Goal: Information Seeking & Learning: Learn about a topic

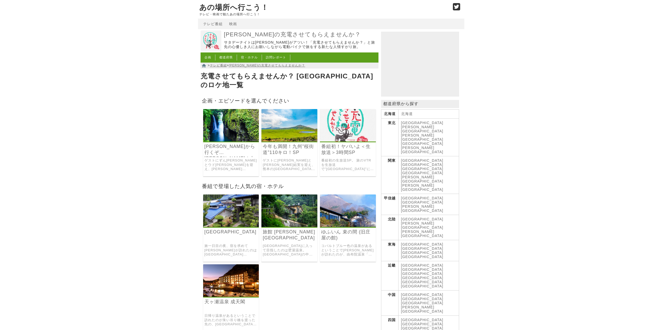
scroll to position [26, 0]
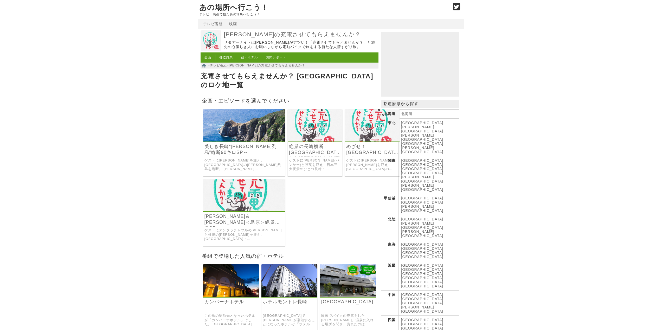
drag, startPoint x: 283, startPoint y: 122, endPoint x: 524, endPoint y: 153, distance: 242.7
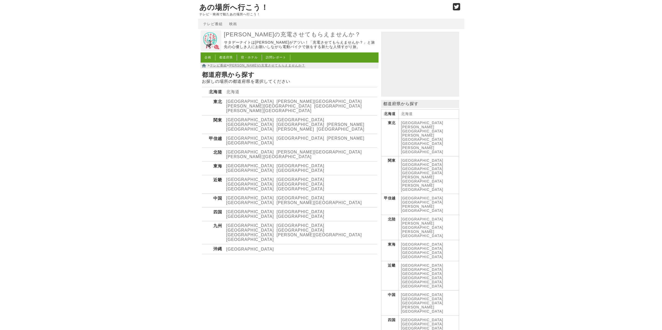
click at [276, 224] on link "[GEOGRAPHIC_DATA]" at bounding box center [300, 226] width 48 height 4
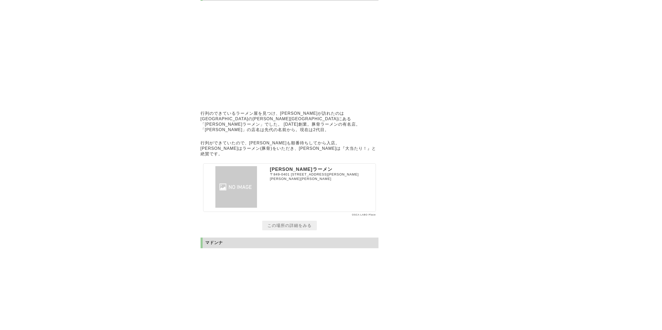
scroll to position [3441, 0]
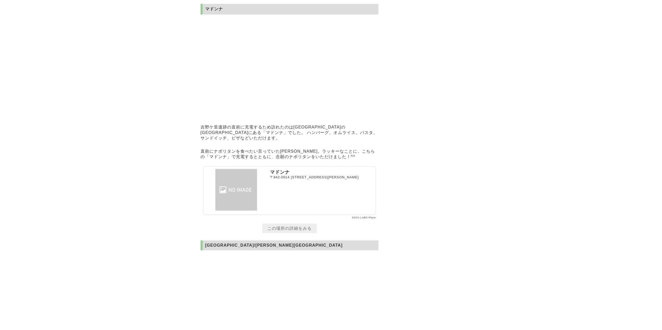
scroll to position [3675, 0]
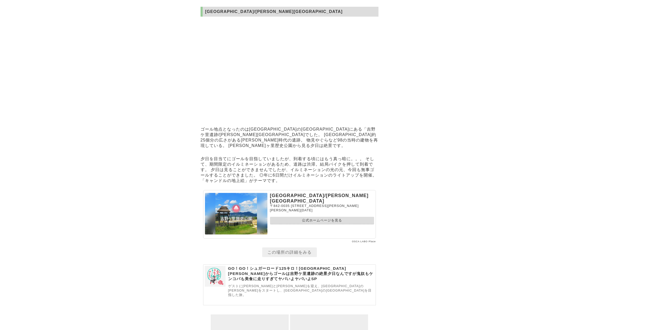
scroll to position [3909, 0]
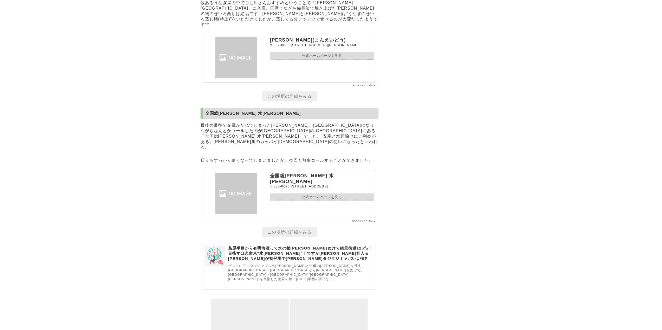
scroll to position [3232, 0]
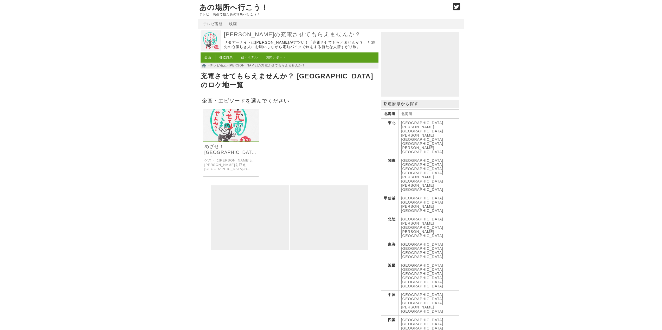
click at [224, 160] on link "ゲストに[PERSON_NAME]と[PERSON_NAME]を迎え、[GEOGRAPHIC_DATA]の[PERSON_NAME]をスタートし、[GEOGR…" at bounding box center [230, 165] width 53 height 13
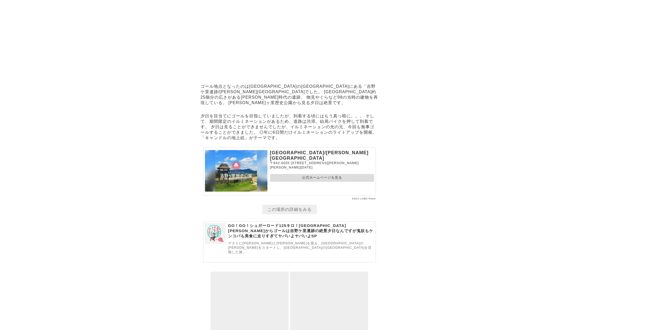
scroll to position [3961, 0]
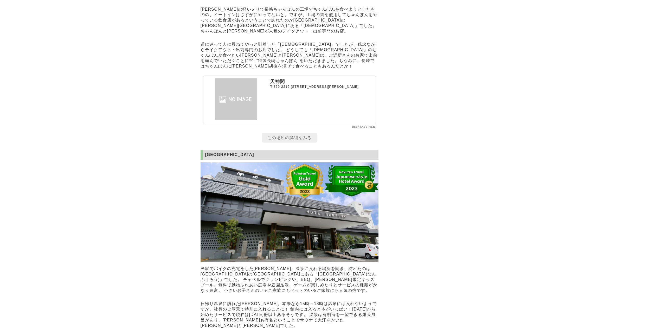
scroll to position [1482, 0]
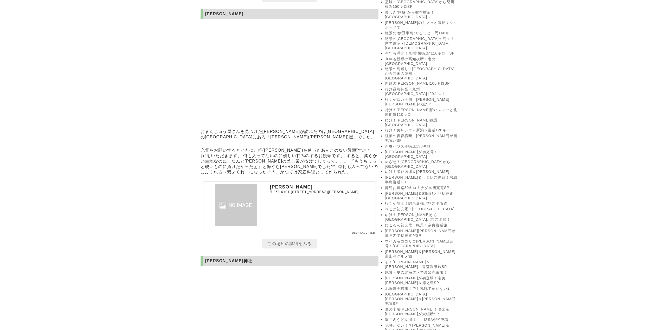
scroll to position [832, 0]
